Goal: Book appointment/travel/reservation

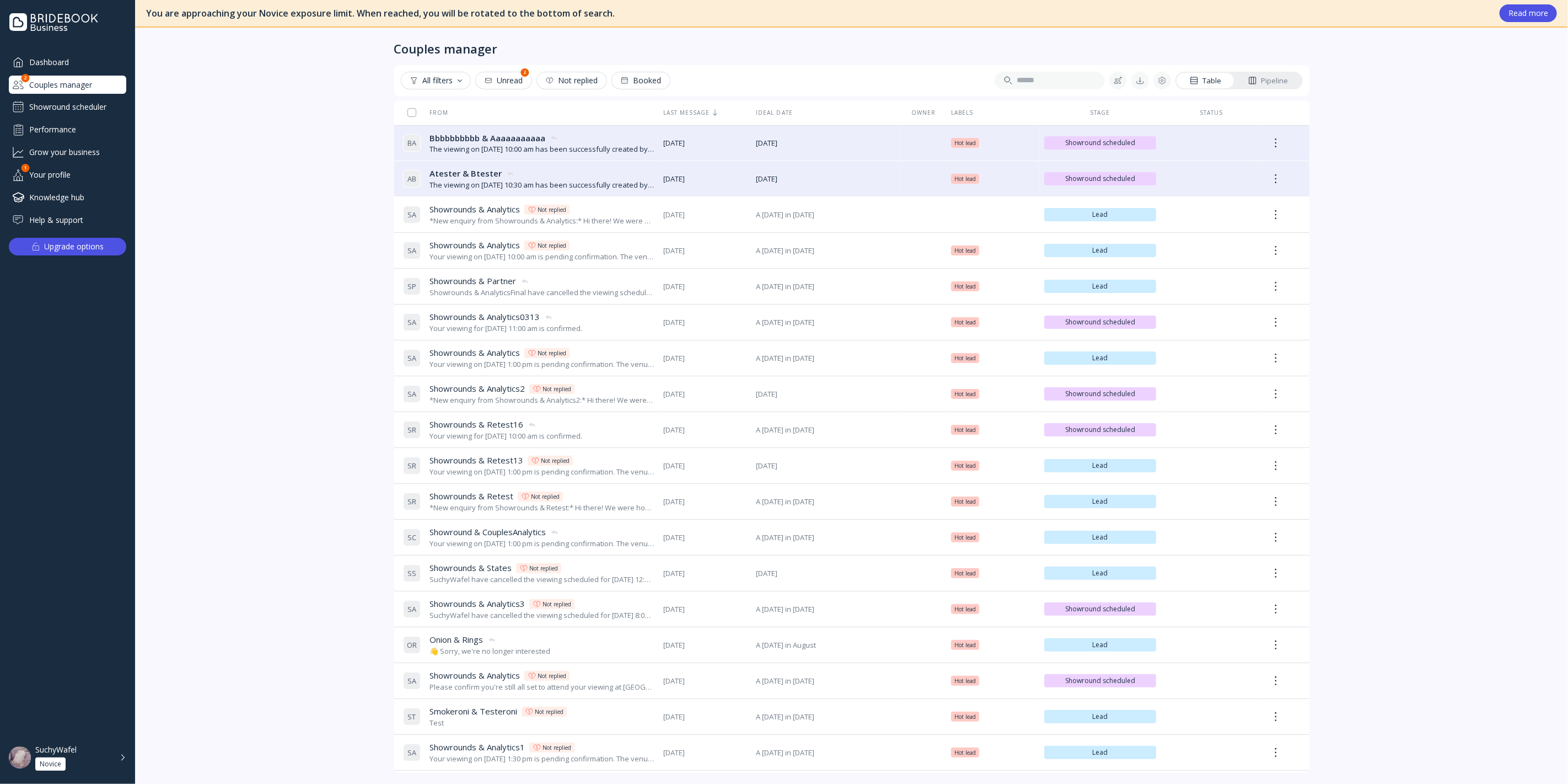
click at [85, 102] on div "Showround scheduler" at bounding box center [68, 108] width 117 height 18
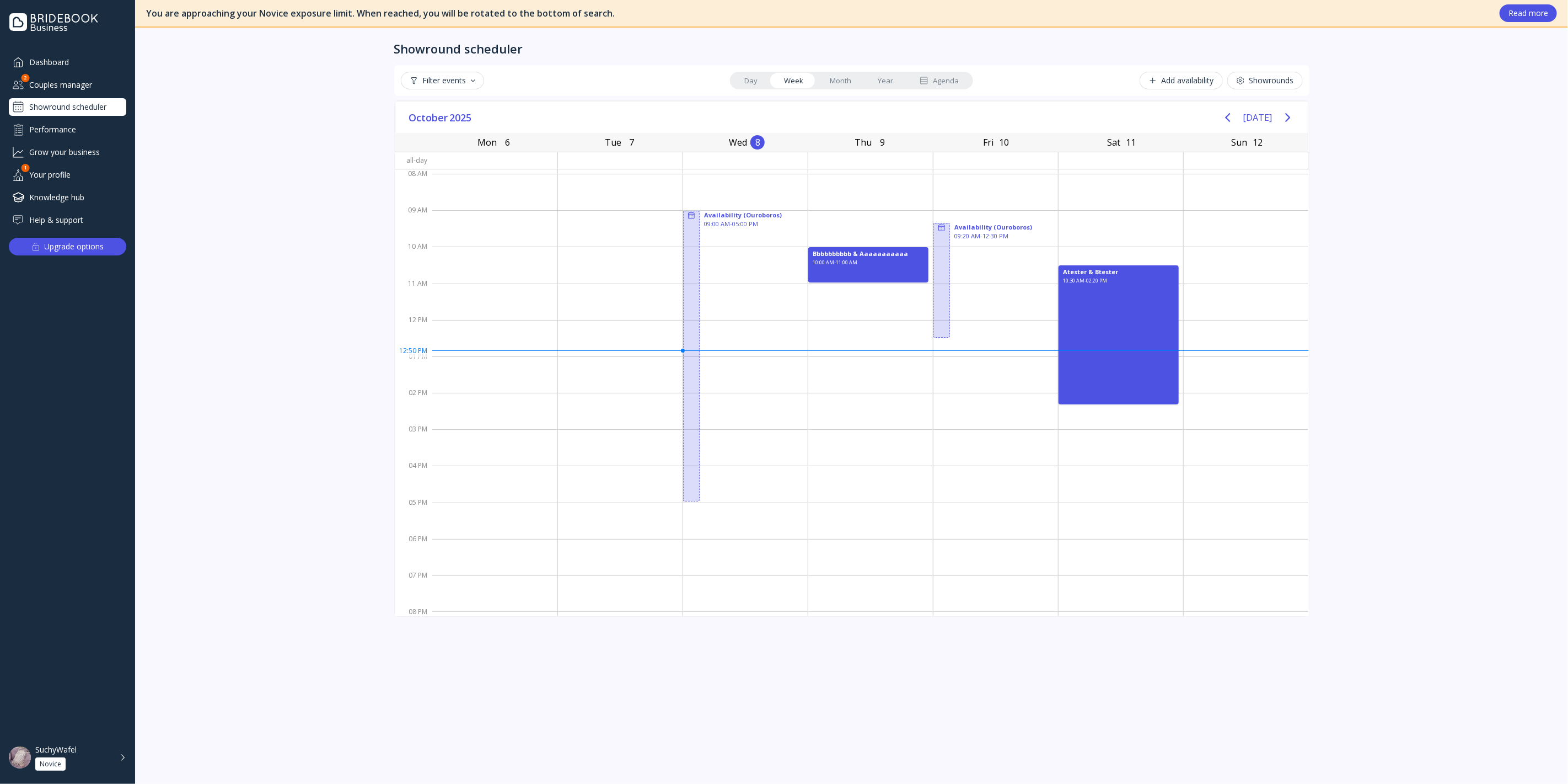
click at [834, 80] on link "Month" at bounding box center [840, 81] width 48 height 16
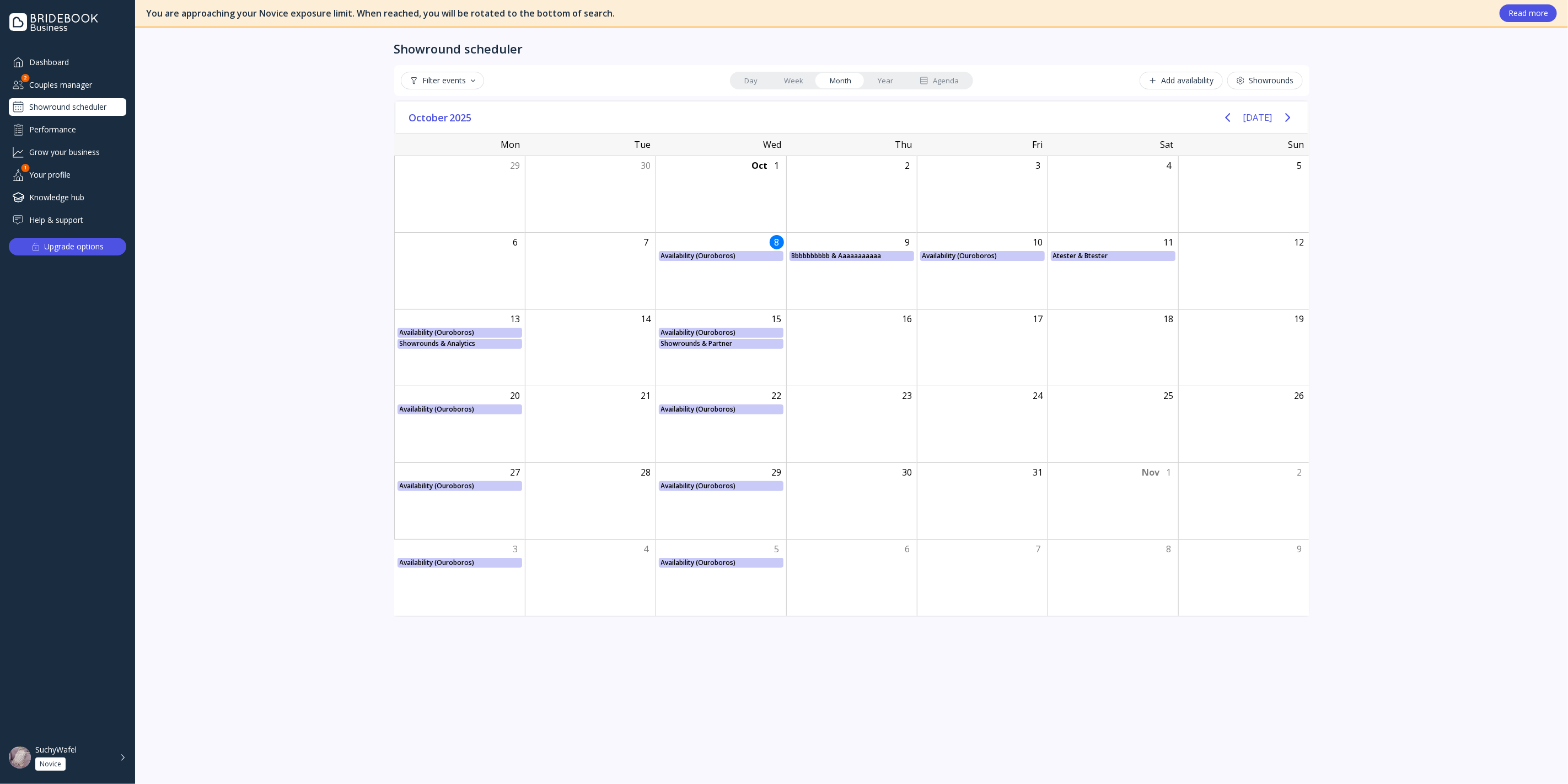
click at [792, 86] on link "Week" at bounding box center [793, 81] width 46 height 16
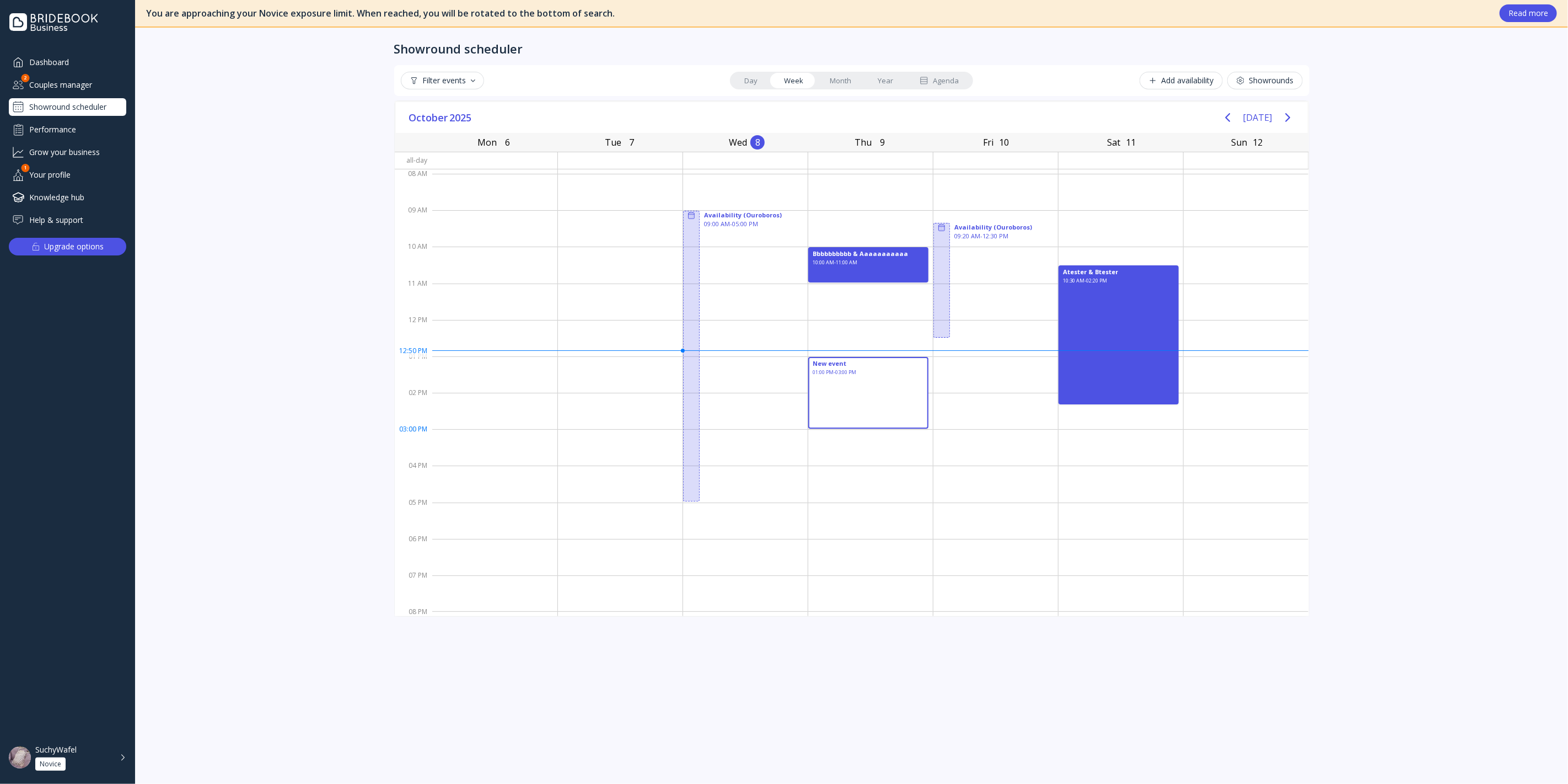
drag, startPoint x: 855, startPoint y: 363, endPoint x: 864, endPoint y: 423, distance: 60.7
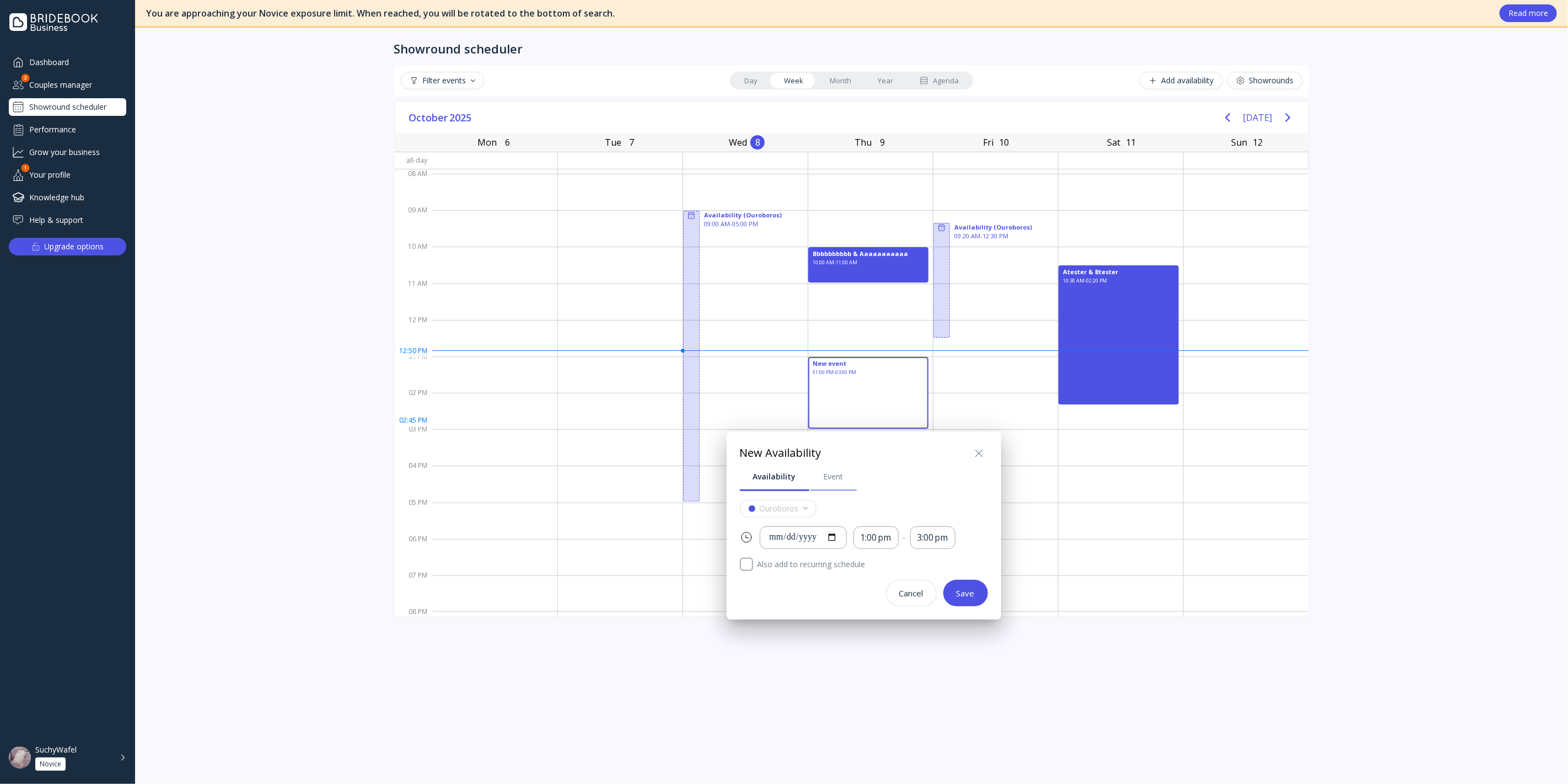
click at [824, 478] on div "Event" at bounding box center [833, 476] width 20 height 11
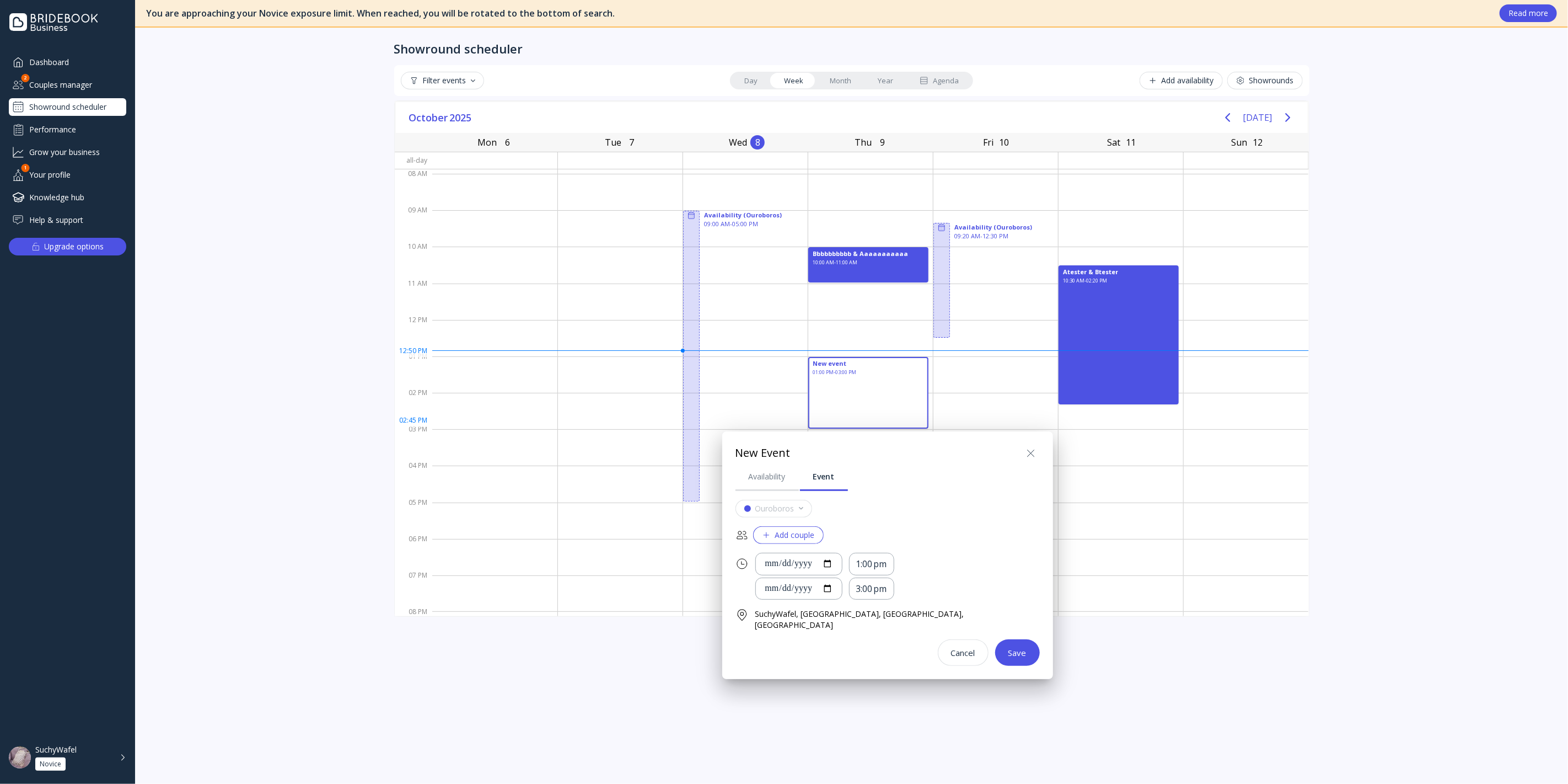
click at [795, 539] on div "Add couple" at bounding box center [787, 535] width 53 height 9
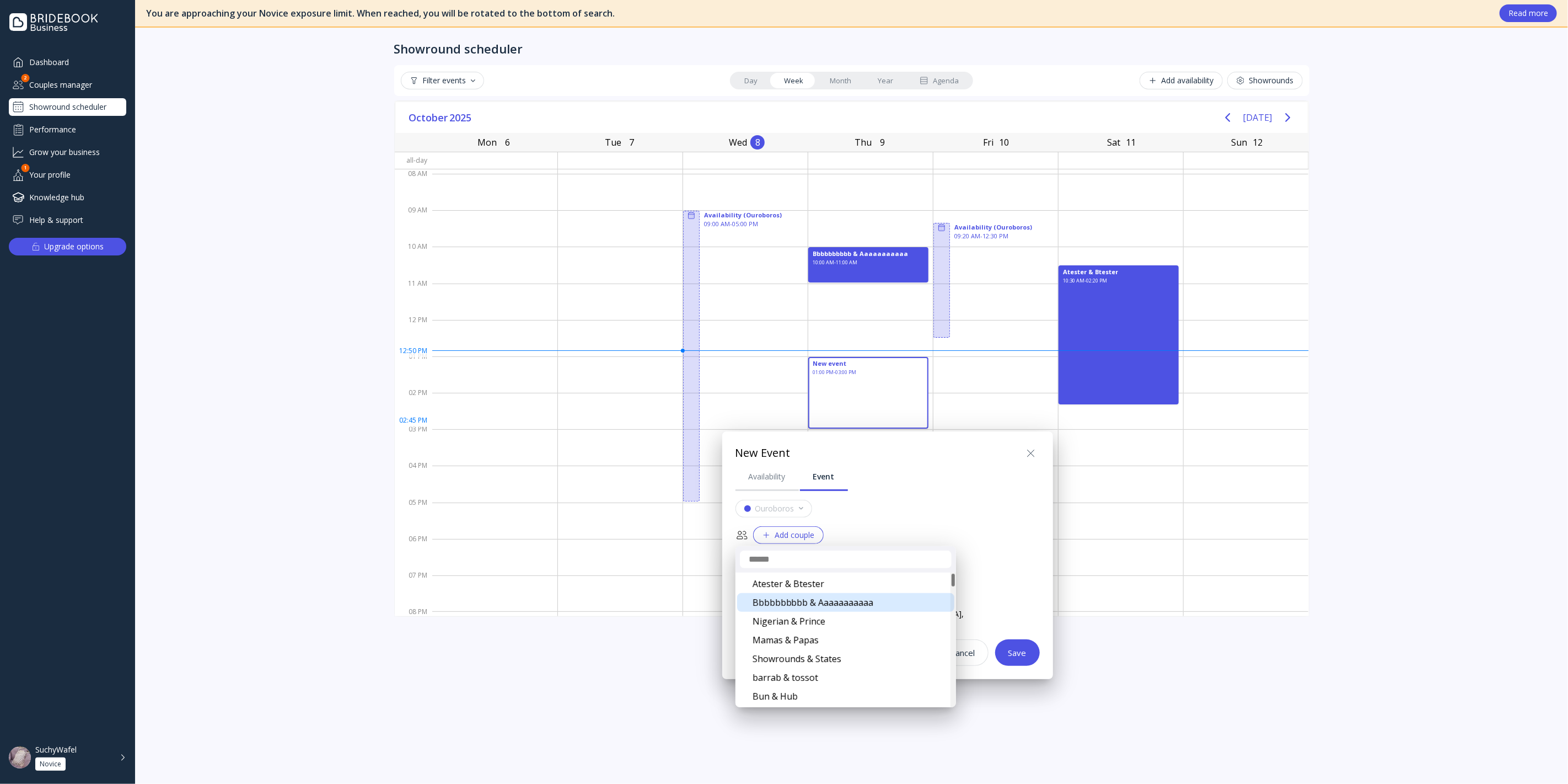
click at [814, 600] on div "Bbbbbbbbbb & Aaaaaaaaaaa" at bounding box center [846, 602] width 217 height 19
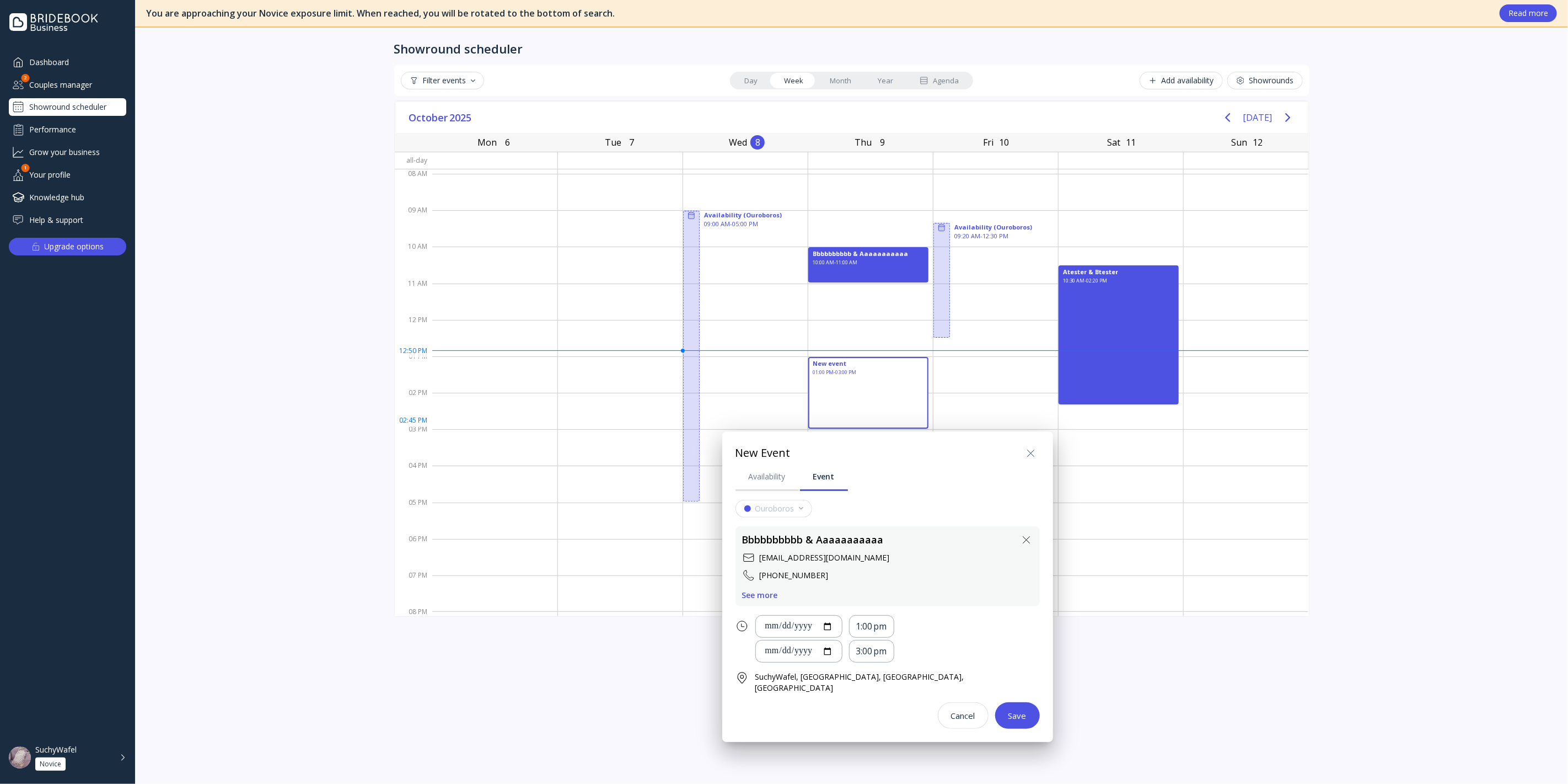
click at [1008, 711] on div "Save" at bounding box center [1017, 715] width 18 height 9
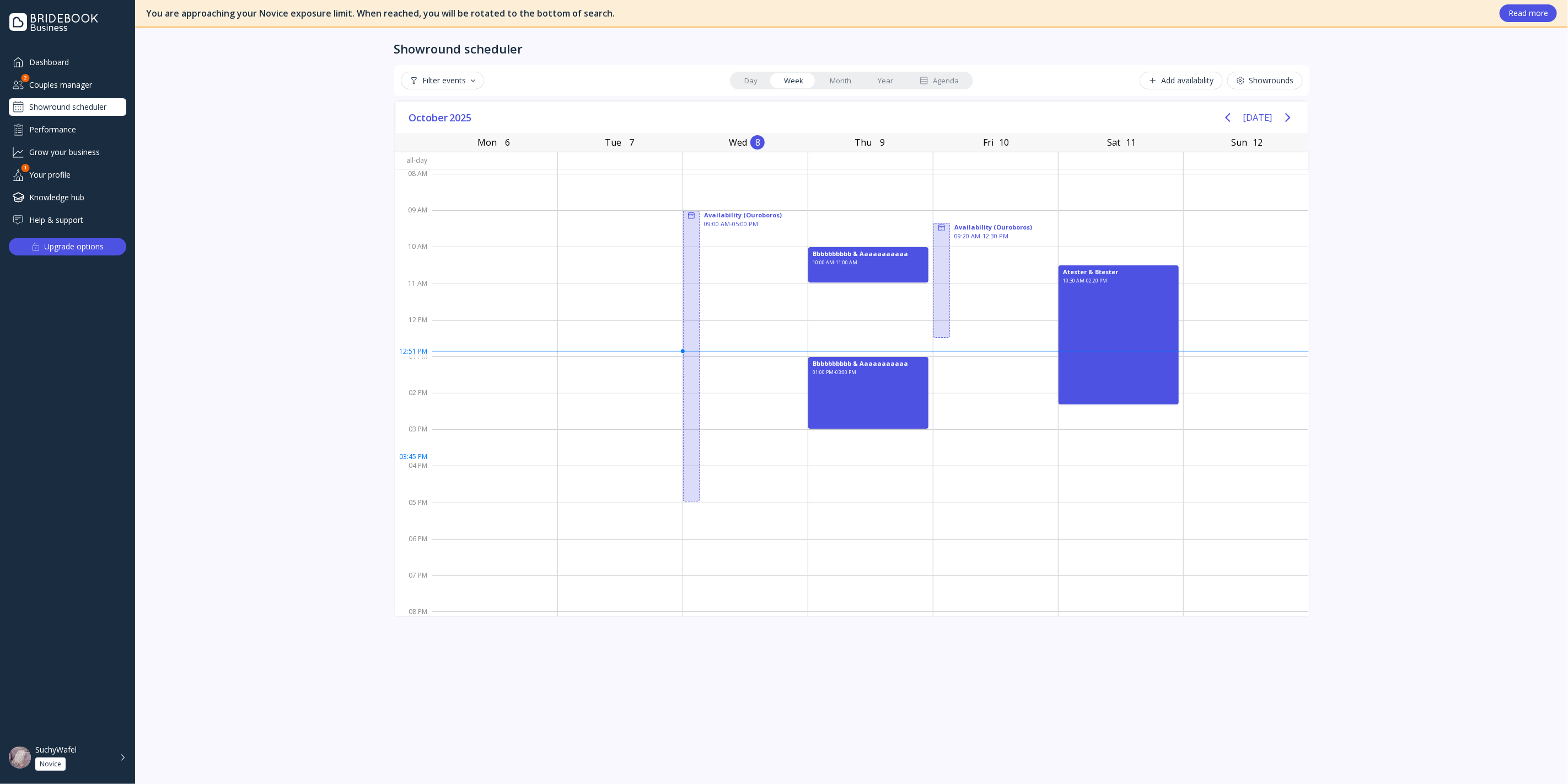
click at [985, 458] on div at bounding box center [996, 447] width 124 height 37
drag, startPoint x: 974, startPoint y: 433, endPoint x: 988, endPoint y: 463, distance: 33.1
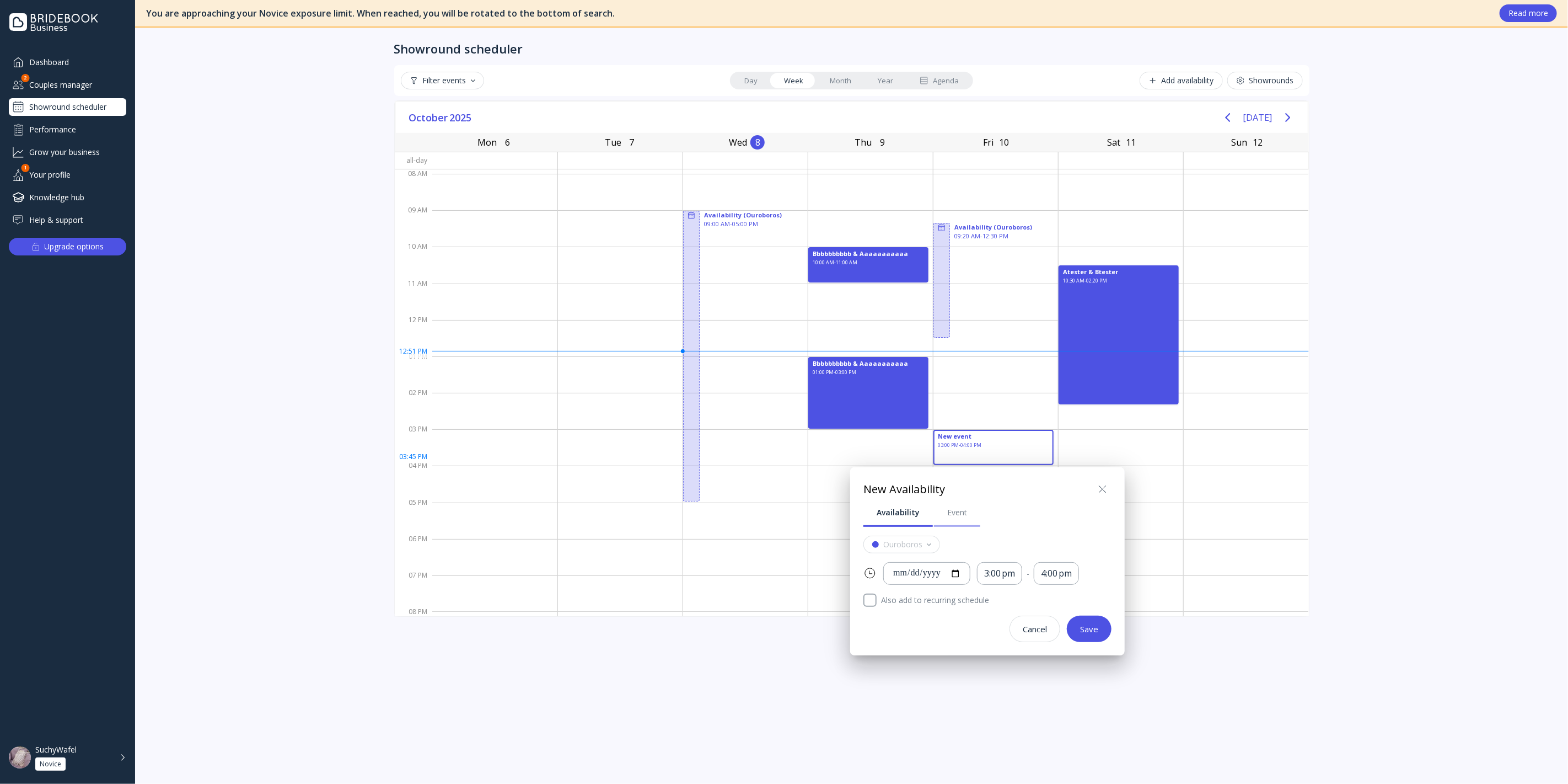
click at [949, 513] on div "Event" at bounding box center [958, 512] width 20 height 11
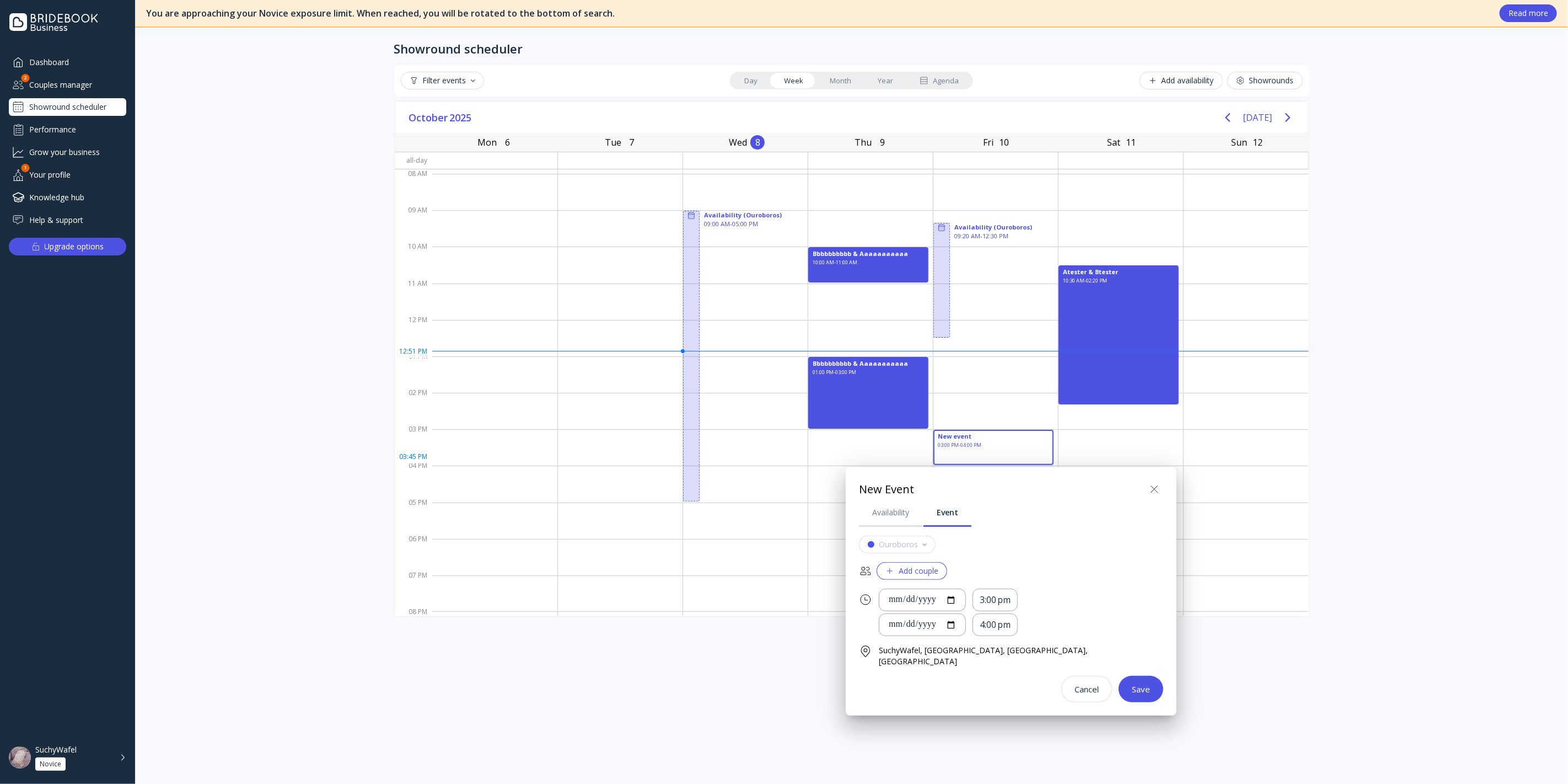
click at [920, 571] on div "Add couple" at bounding box center [912, 571] width 53 height 9
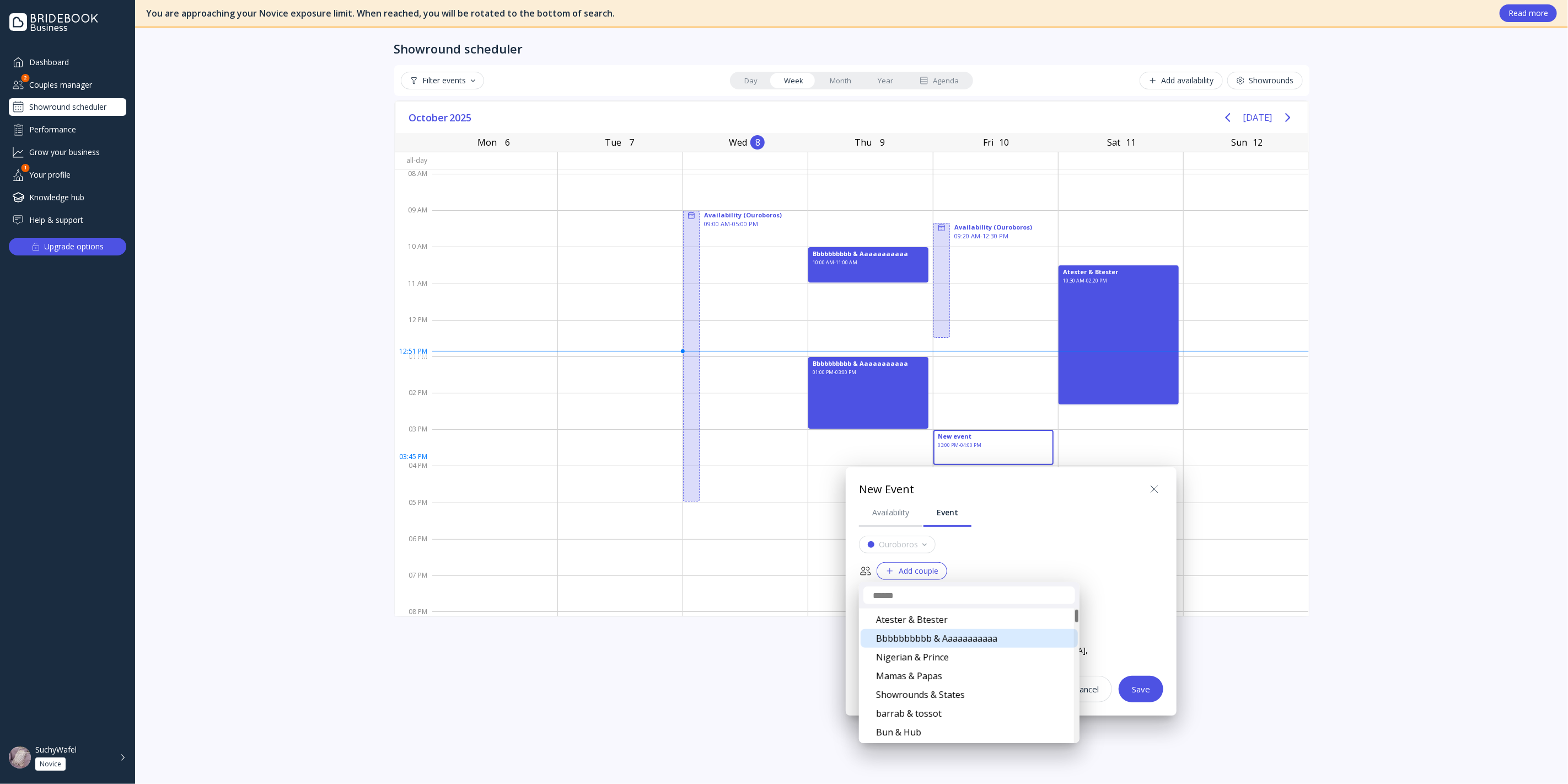
click at [941, 638] on div "Bbbbbbbbbb & Aaaaaaaaaaa" at bounding box center [970, 638] width 217 height 19
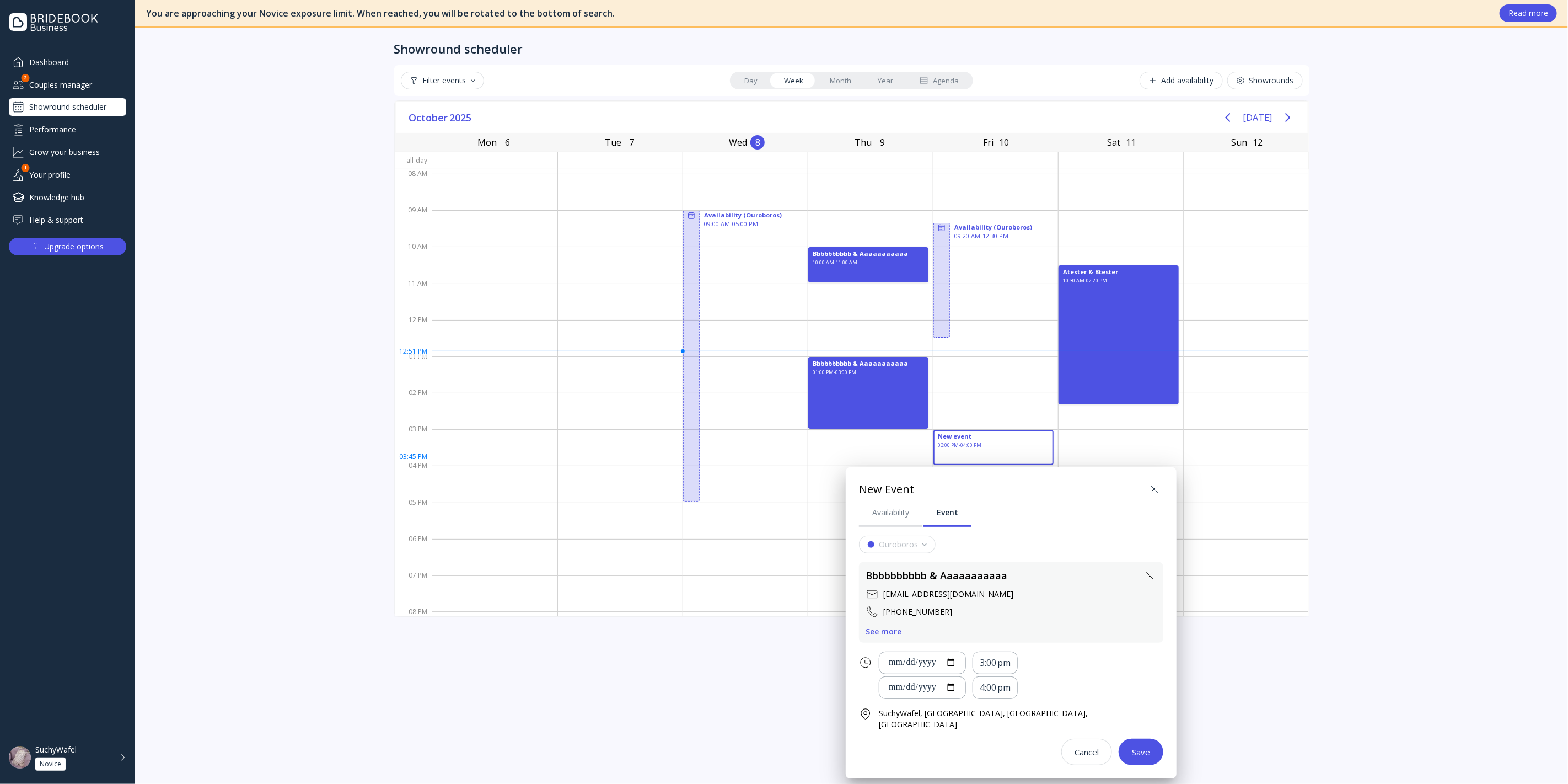
click at [1132, 748] on div "Save" at bounding box center [1141, 752] width 18 height 9
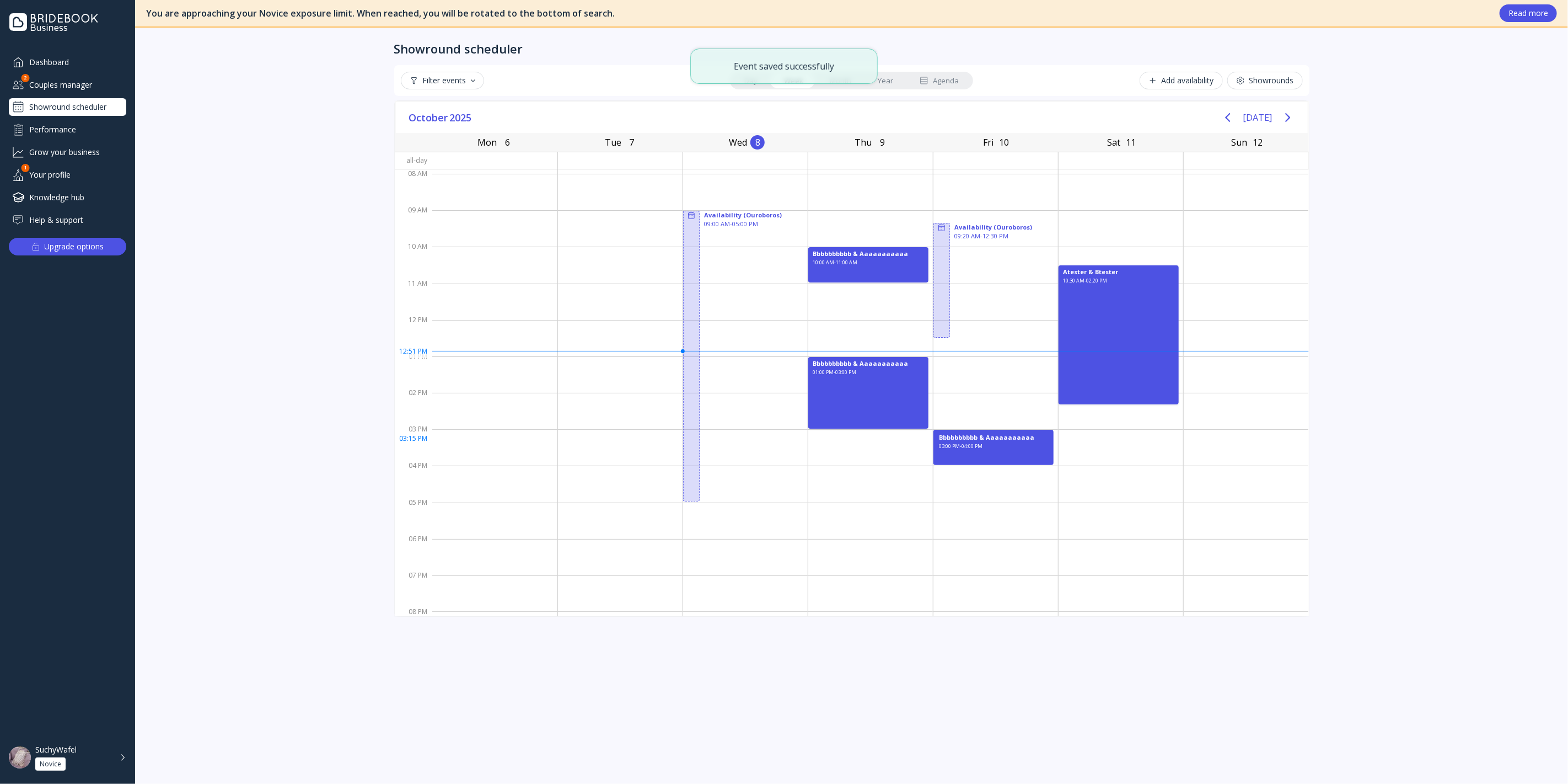
click at [964, 443] on div "03:00 PM - 04:00 PM" at bounding box center [961, 452] width 44 height 19
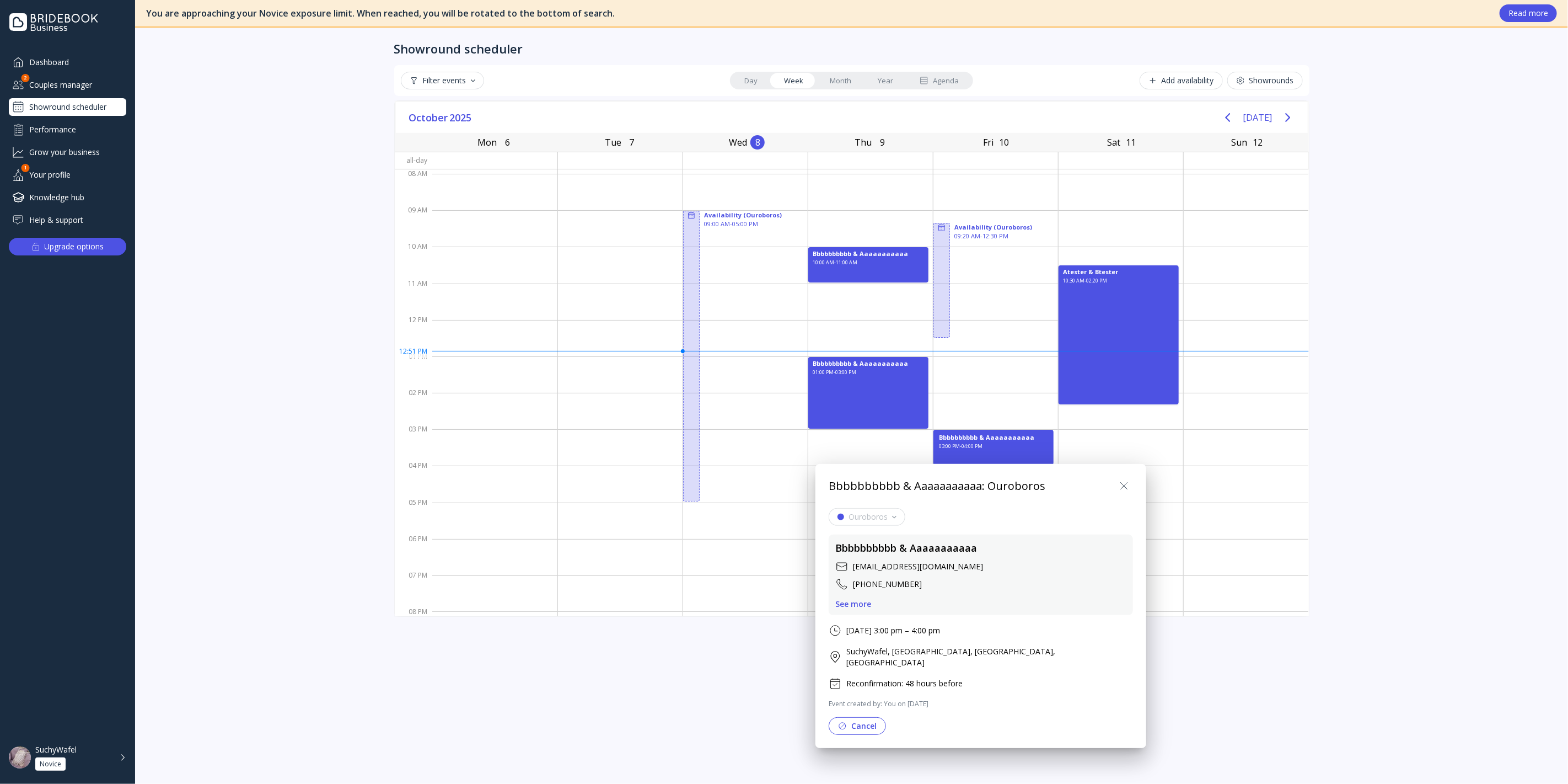
click at [1118, 483] on icon at bounding box center [1124, 485] width 13 height 13
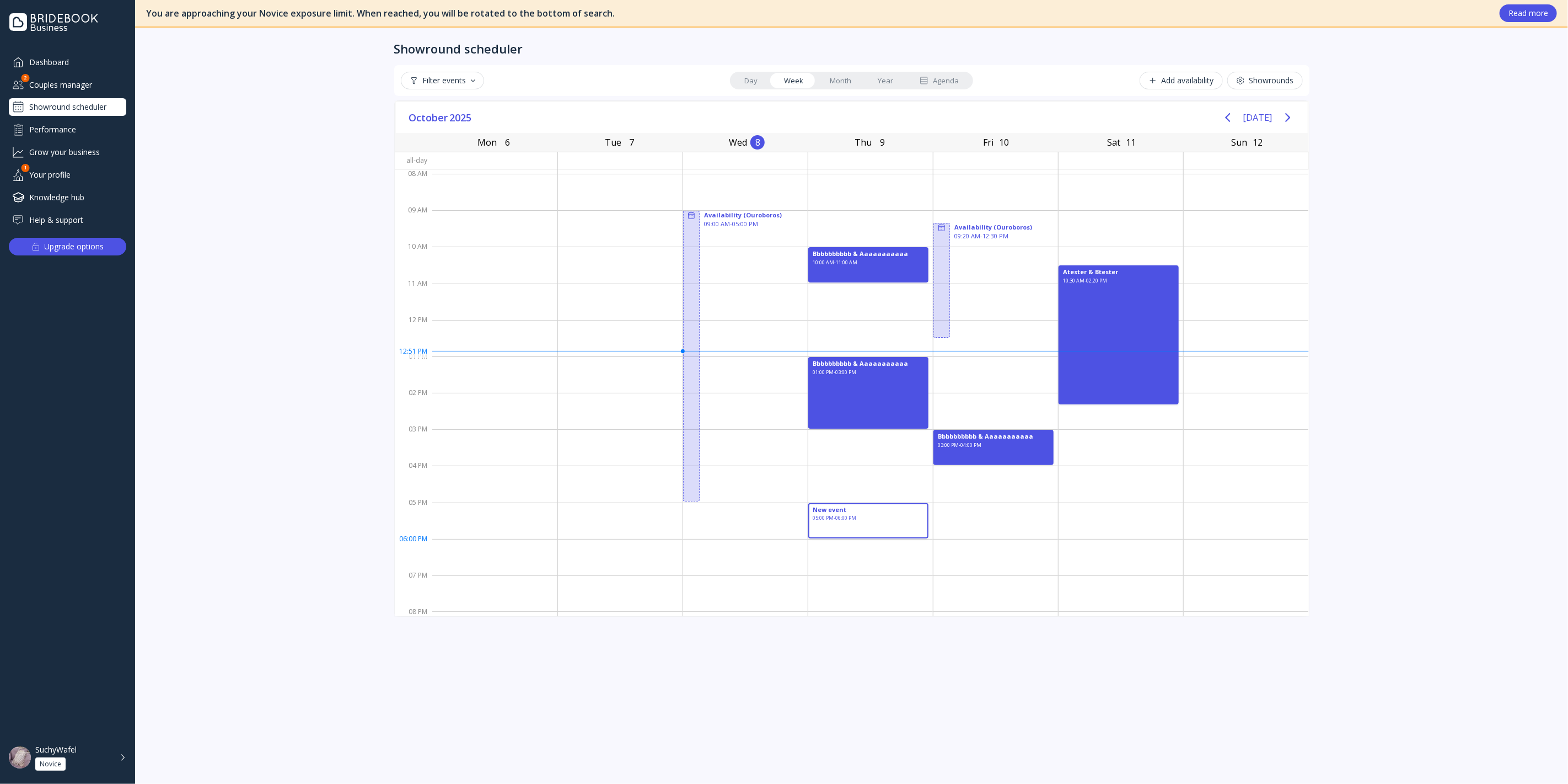
drag, startPoint x: 830, startPoint y: 503, endPoint x: 841, endPoint y: 532, distance: 31.0
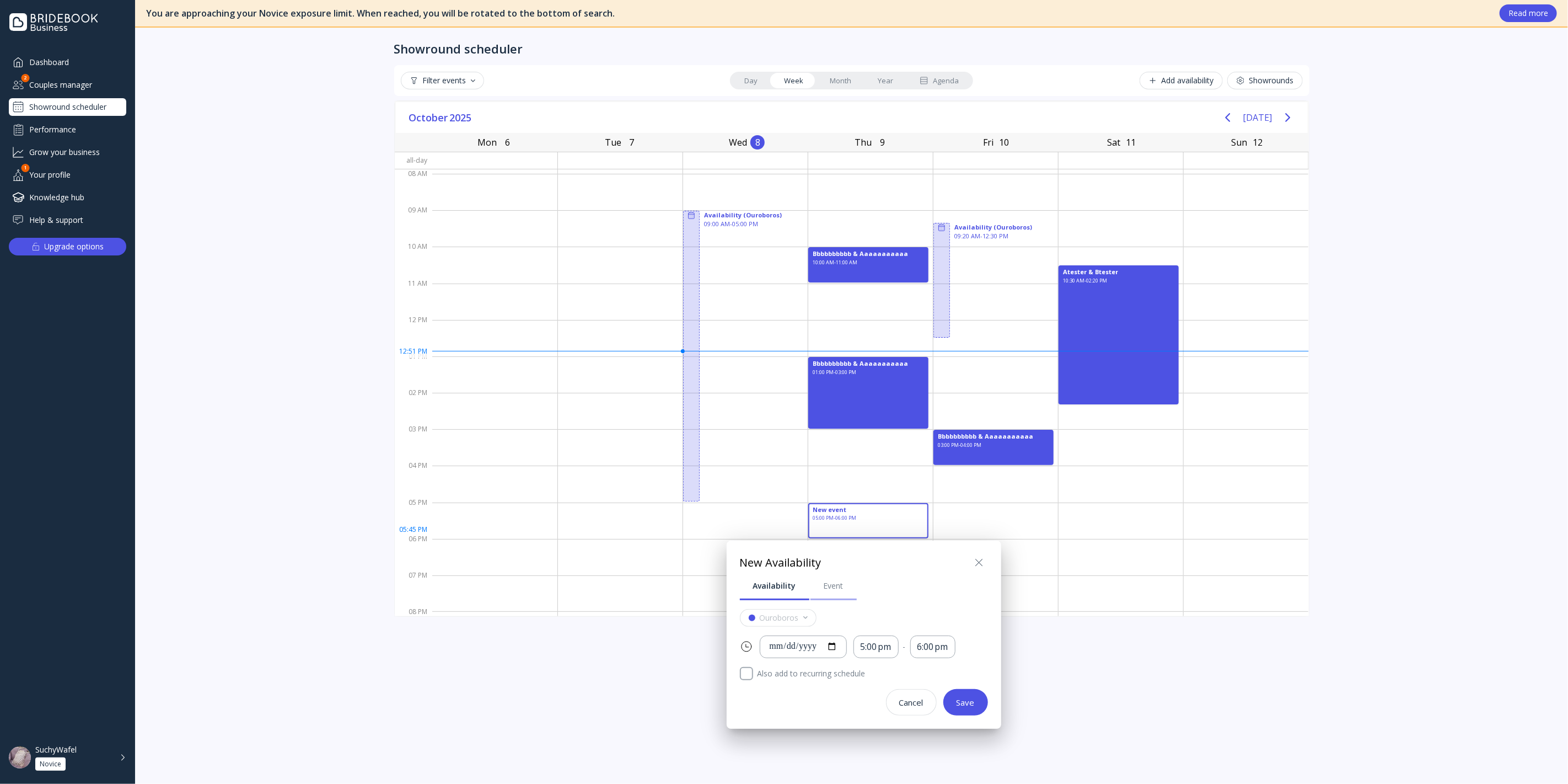
click at [833, 589] on div "Event" at bounding box center [833, 586] width 20 height 11
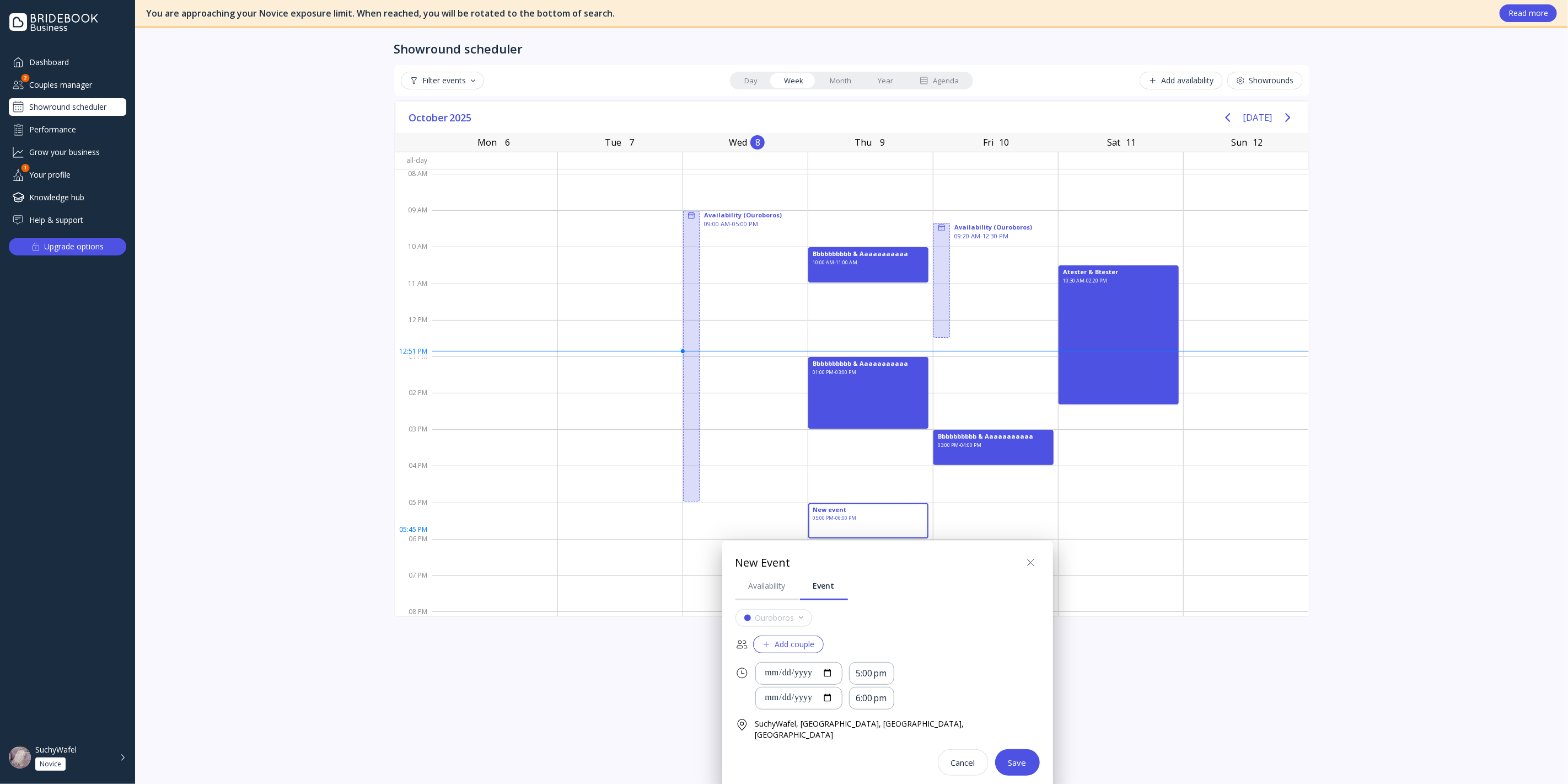
click at [1008, 758] on div "Save" at bounding box center [1017, 762] width 18 height 9
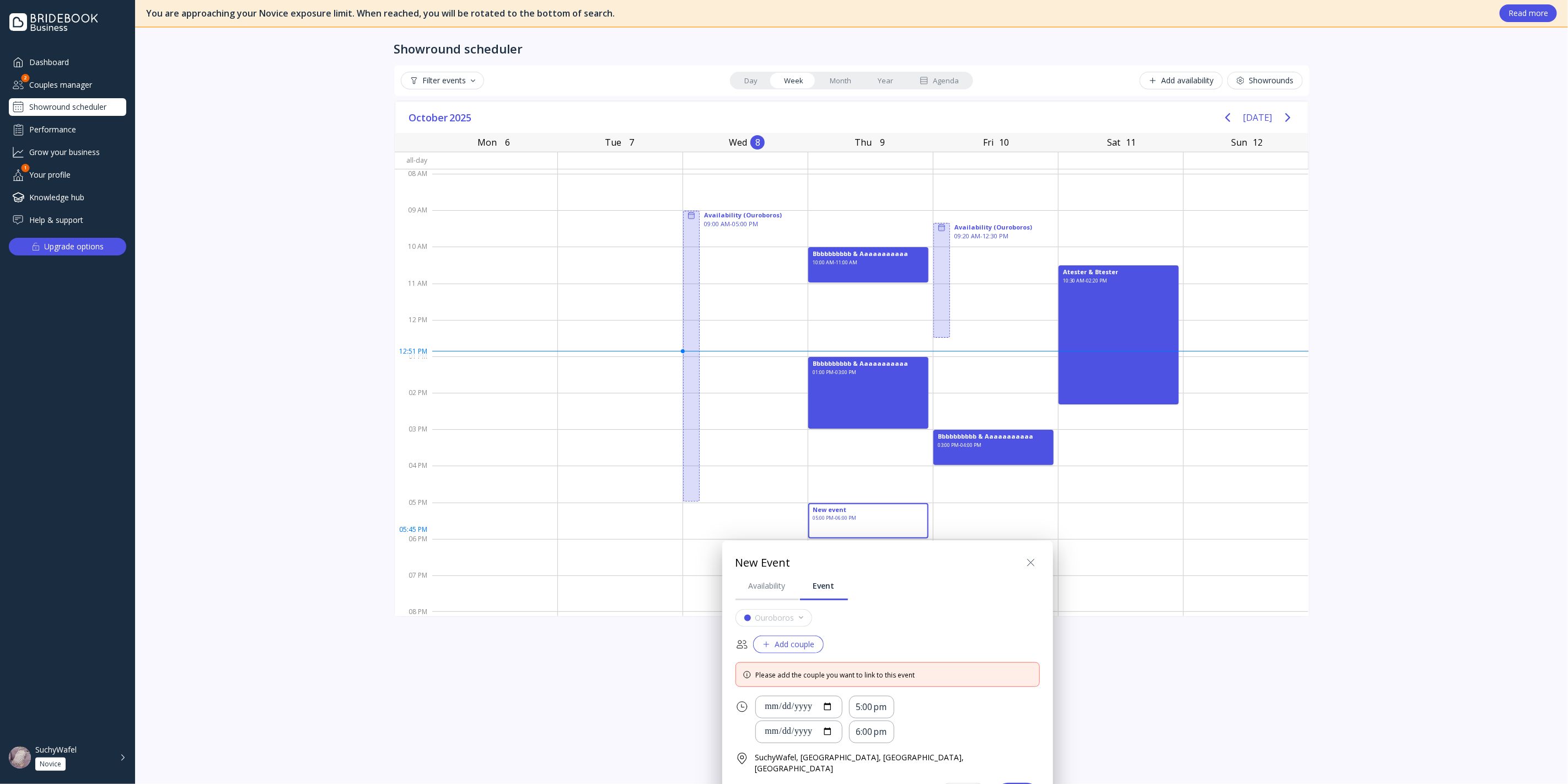
drag, startPoint x: 918, startPoint y: 565, endPoint x: 880, endPoint y: 506, distance: 70.2
click at [880, 506] on div "**********" at bounding box center [784, 392] width 1568 height 784
click at [816, 647] on button "Add couple" at bounding box center [788, 645] width 71 height 18
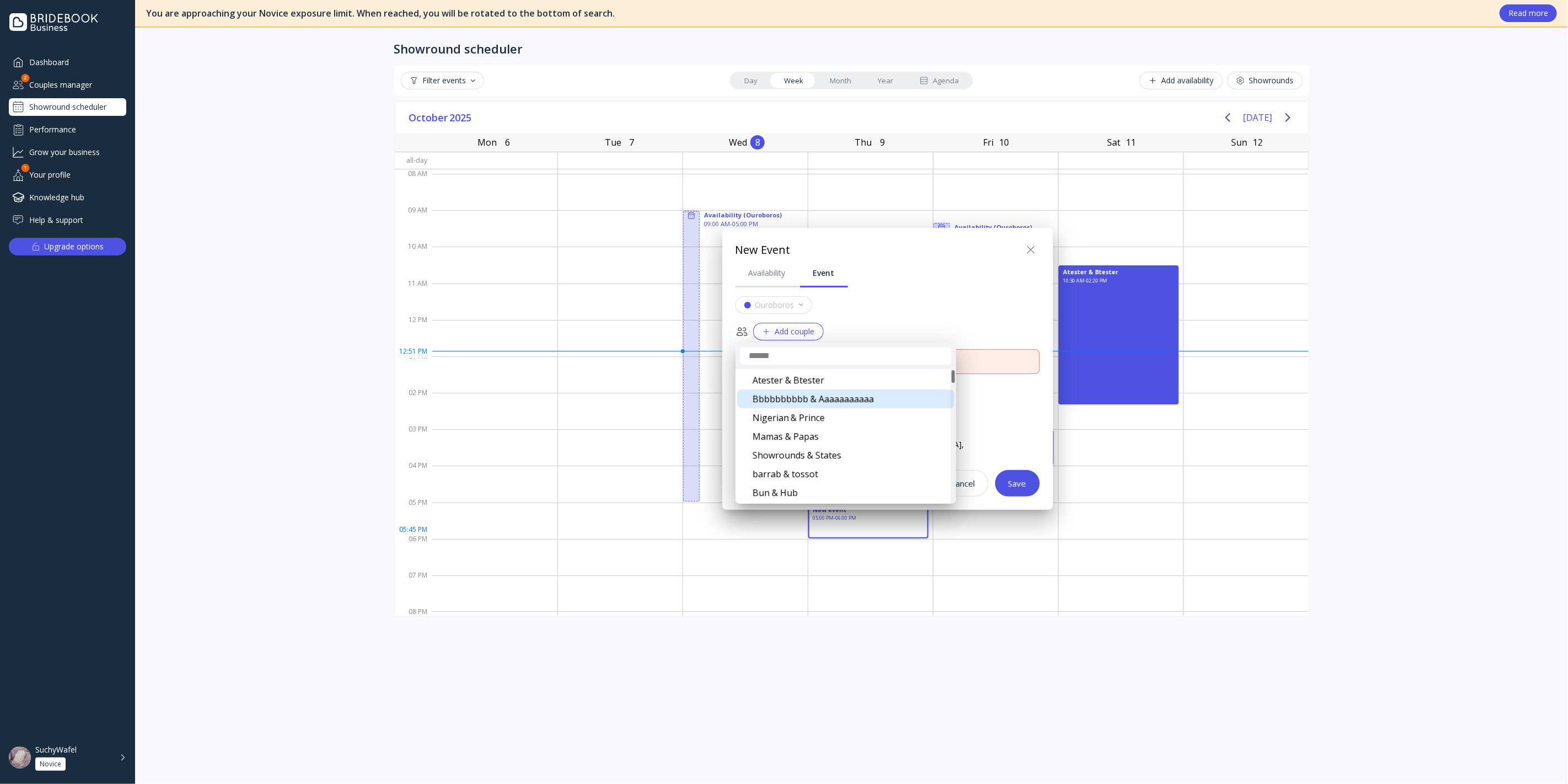
click at [823, 400] on div "Bbbbbbbbbb & Aaaaaaaaaaa" at bounding box center [846, 398] width 217 height 19
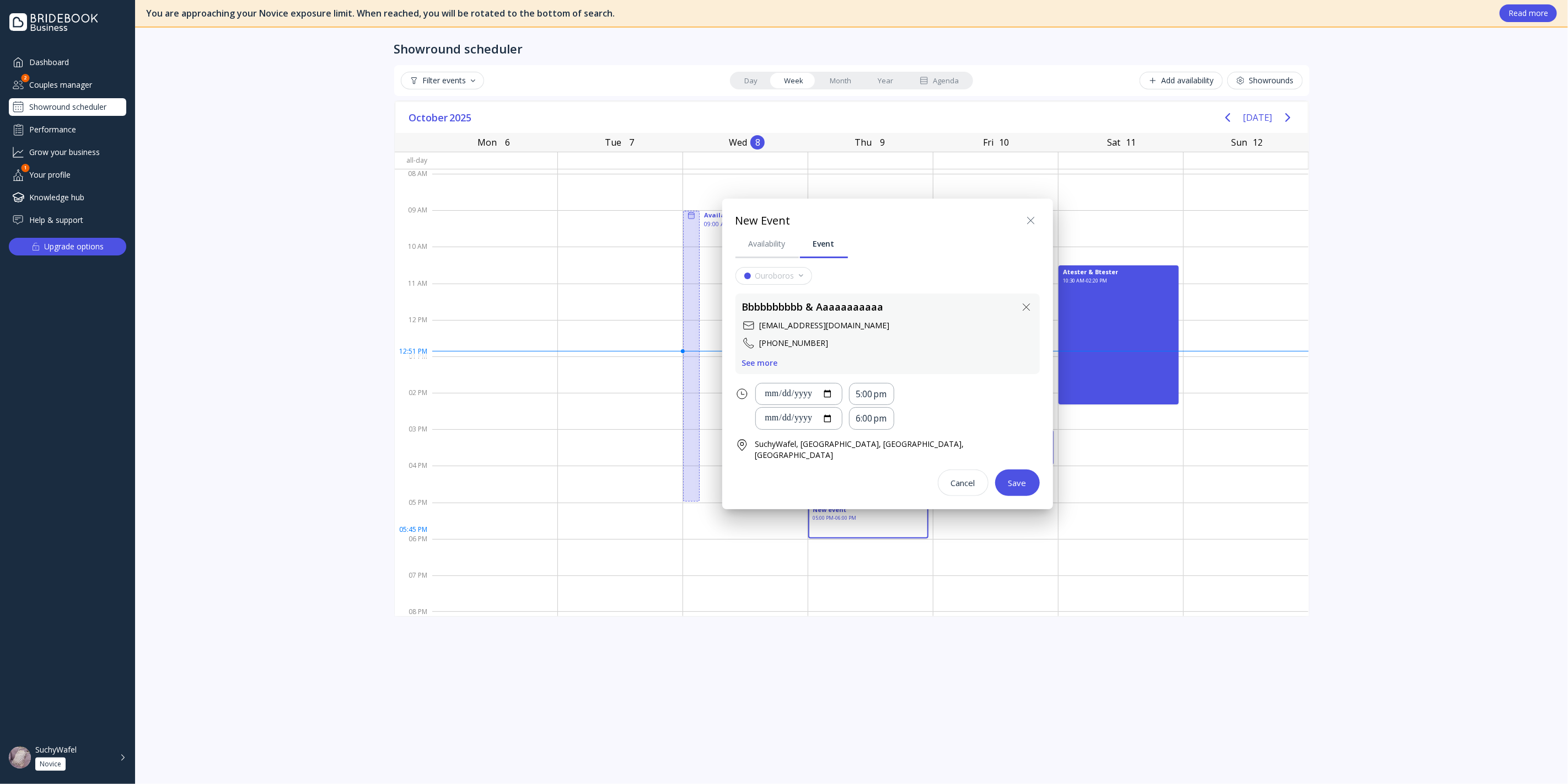
drag, startPoint x: 838, startPoint y: 209, endPoint x: 826, endPoint y: 238, distance: 31.4
click at [828, 213] on div "**********" at bounding box center [888, 354] width 331 height 311
click at [1008, 478] on div "Save" at bounding box center [1017, 482] width 18 height 9
